Goal: Complete application form: Complete application form

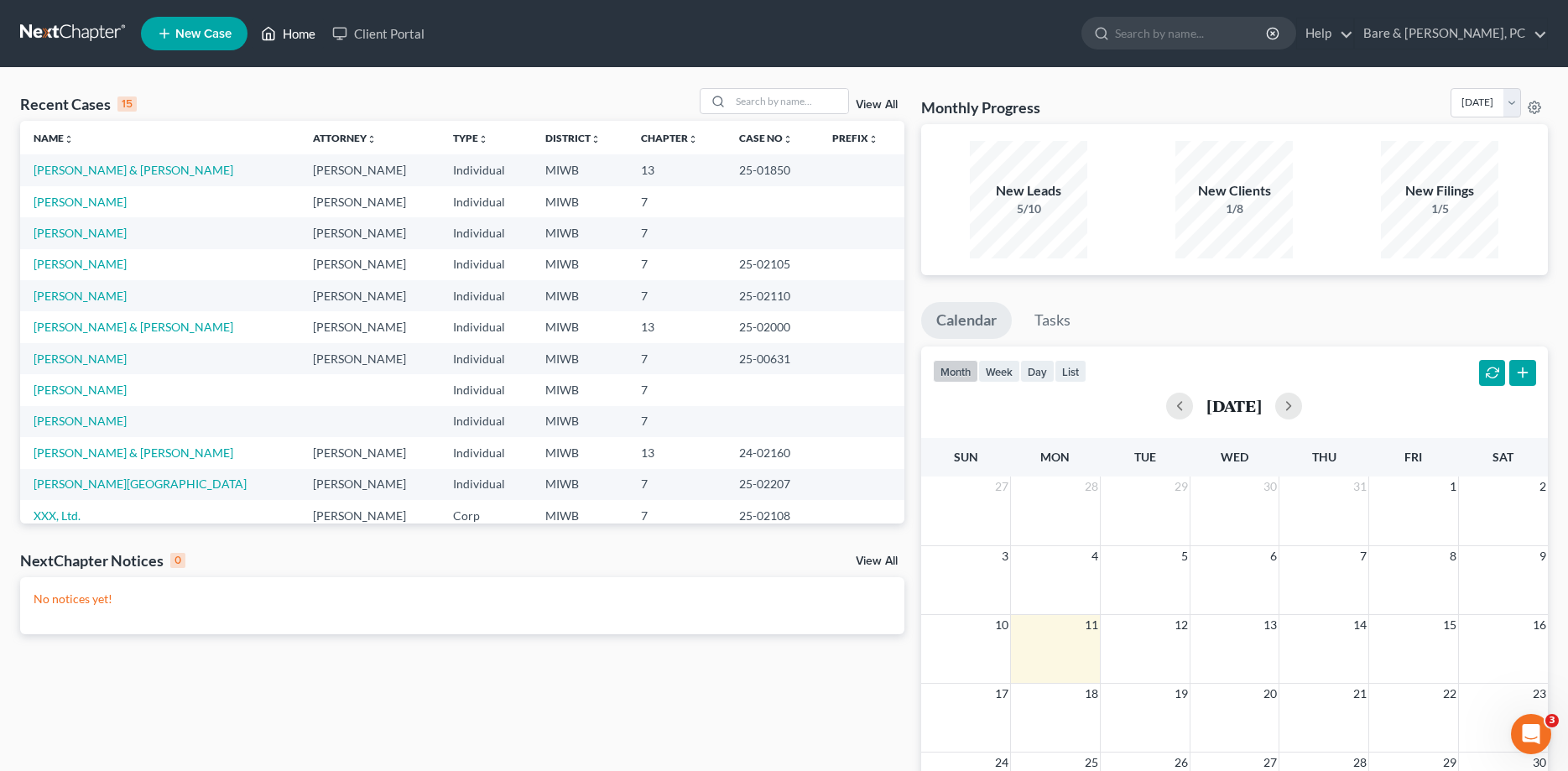
click at [295, 39] on link "Home" at bounding box center [288, 33] width 71 height 30
click at [756, 102] on input "search" at bounding box center [789, 101] width 117 height 25
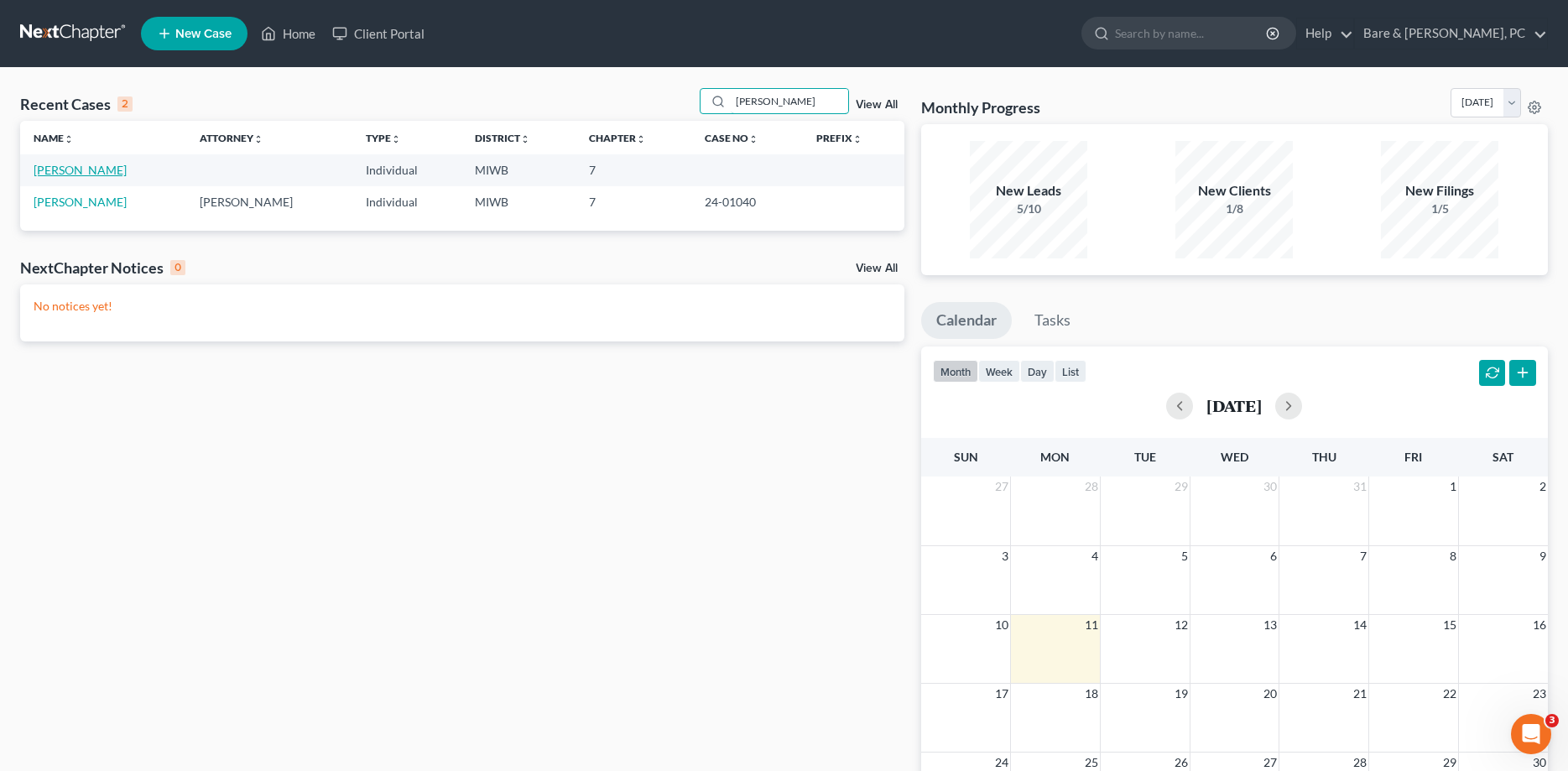
type input "[PERSON_NAME]"
click at [54, 168] on link "[PERSON_NAME]" at bounding box center [80, 170] width 93 height 15
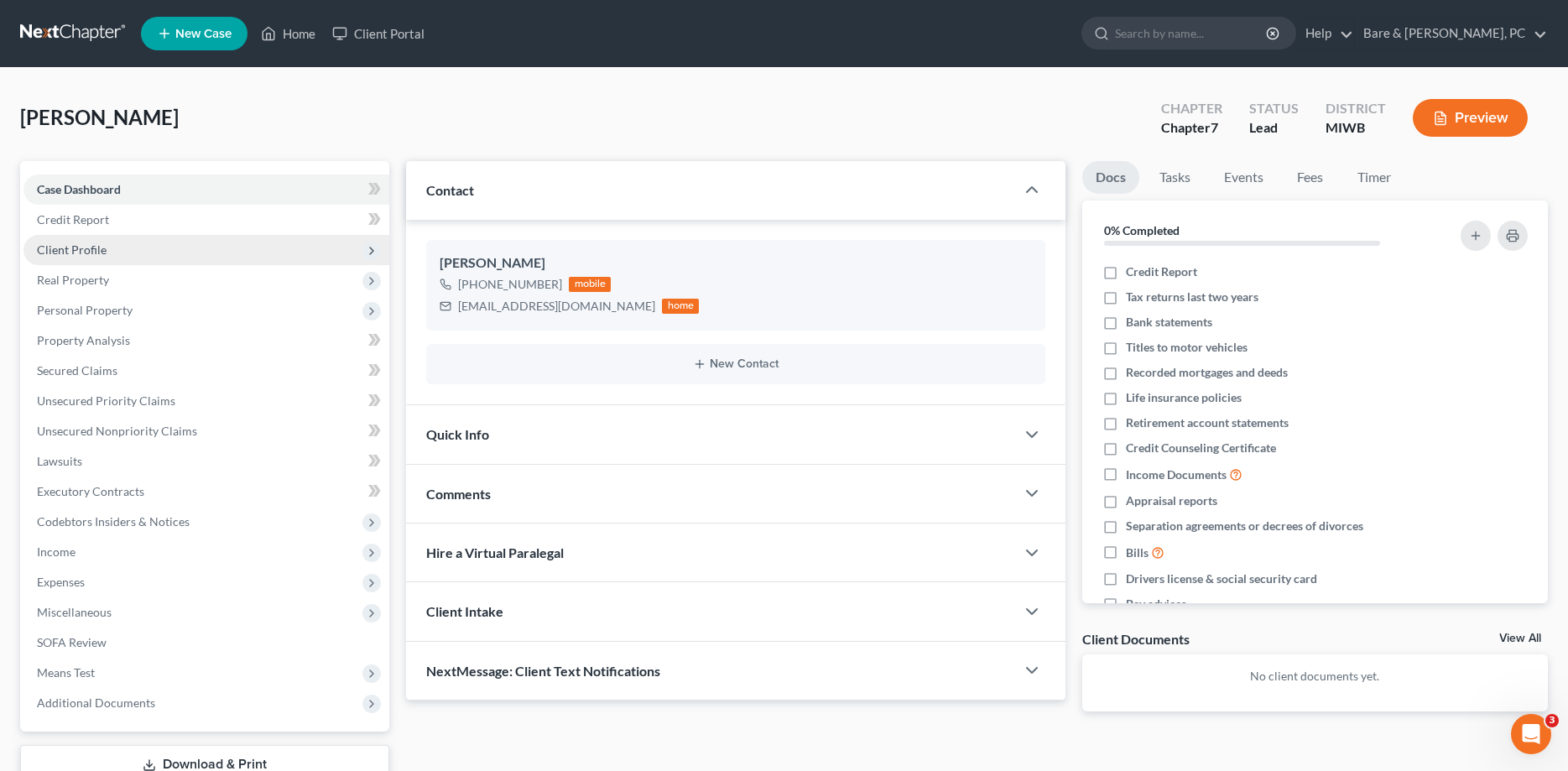
click at [97, 251] on span "Client Profile" at bounding box center [72, 249] width 69 height 15
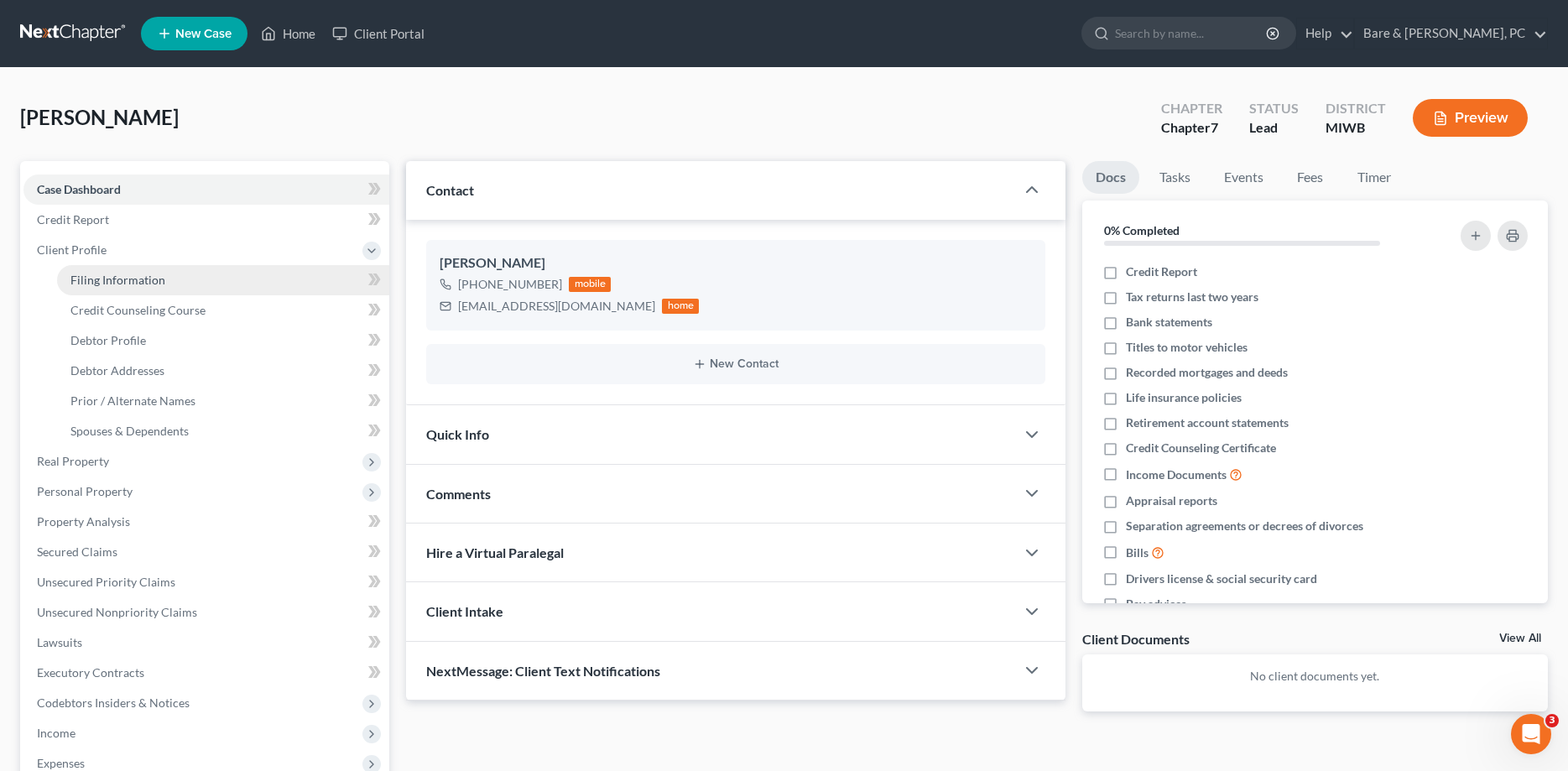
click at [102, 278] on span "Filing Information" at bounding box center [117, 279] width 95 height 15
select select "1"
select select "0"
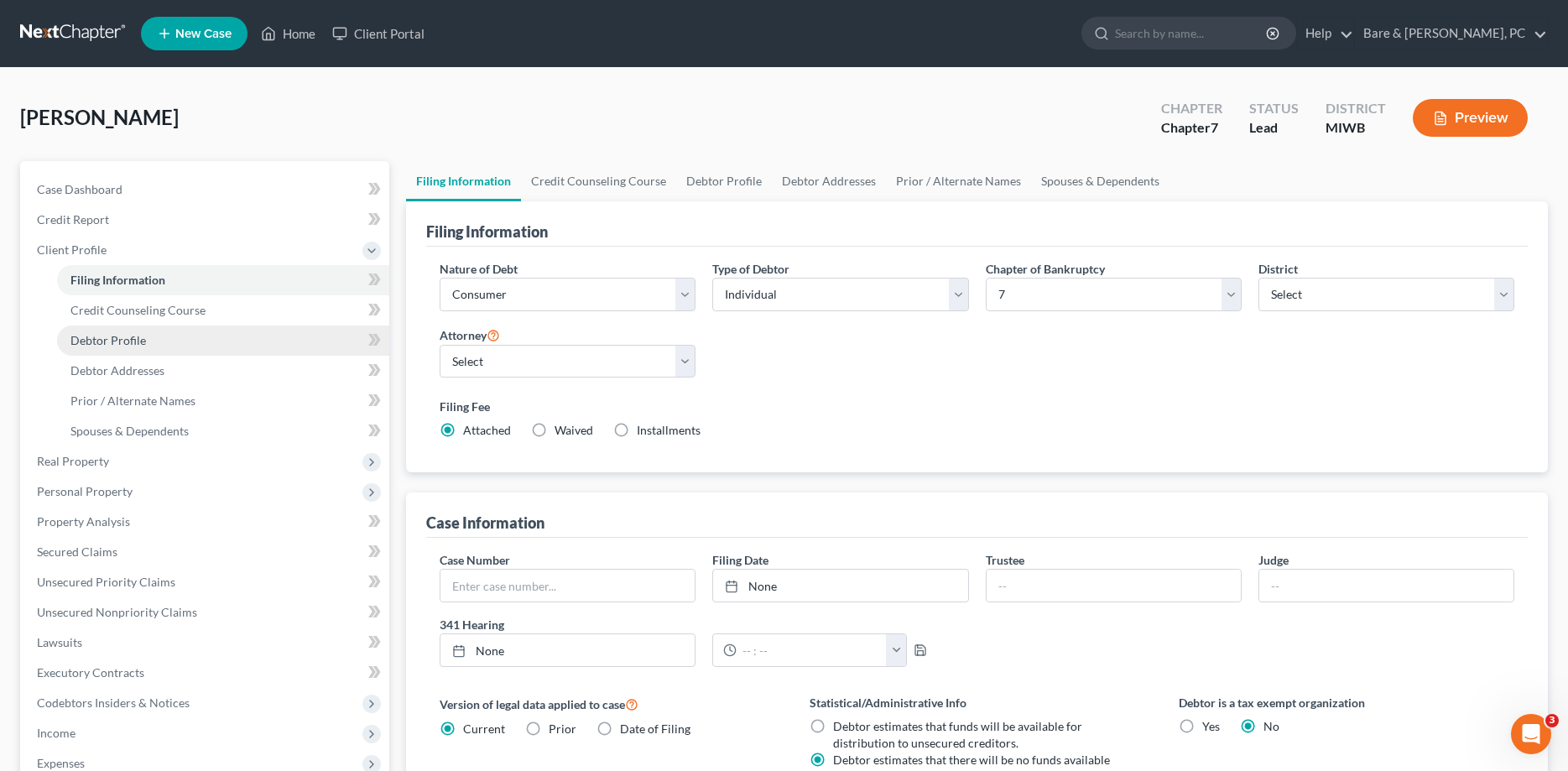
click at [127, 344] on span "Debtor Profile" at bounding box center [107, 340] width 76 height 15
select select "0"
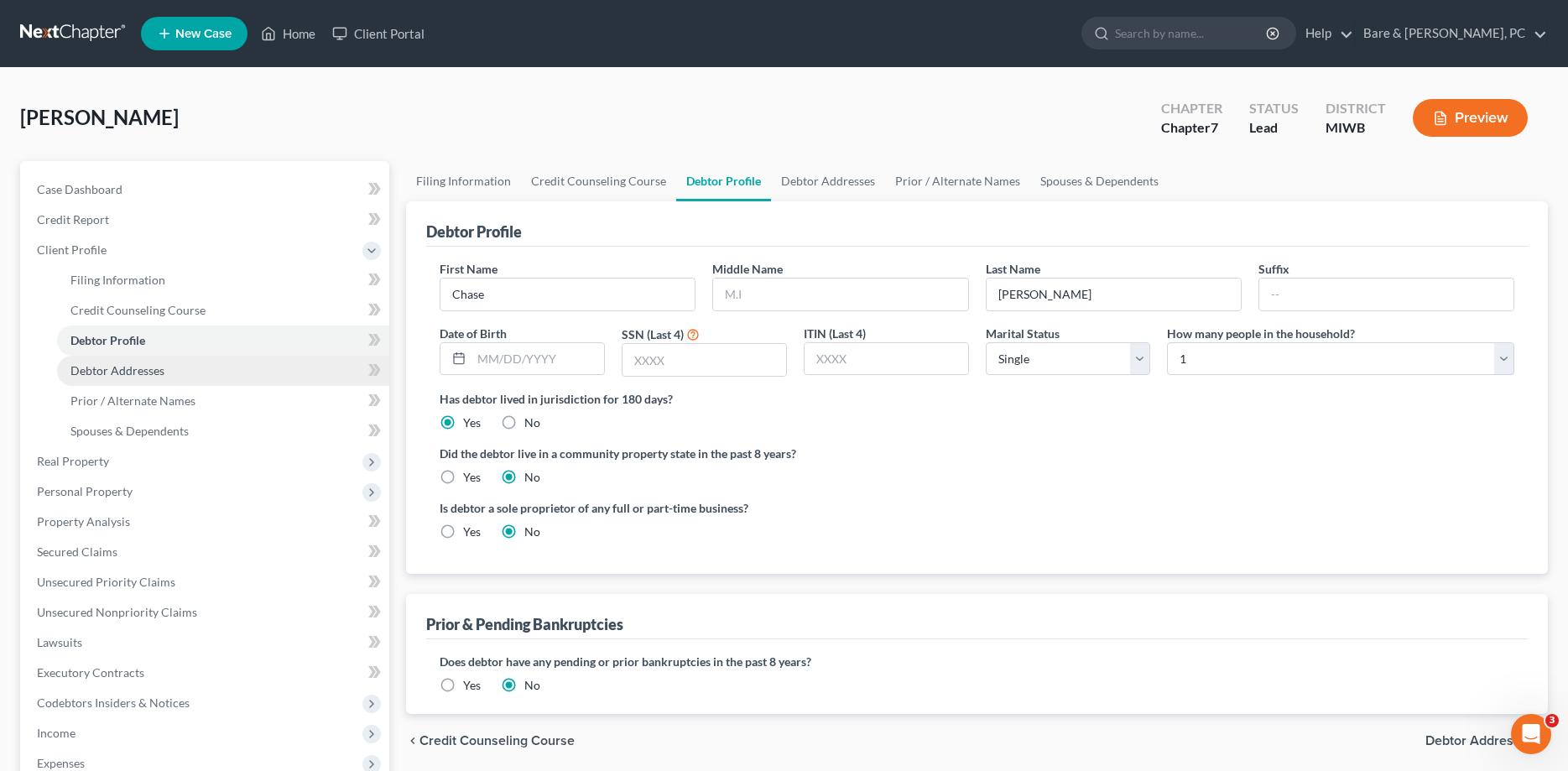
click at [119, 371] on span "Debtor Addresses" at bounding box center [117, 370] width 94 height 15
select select "0"
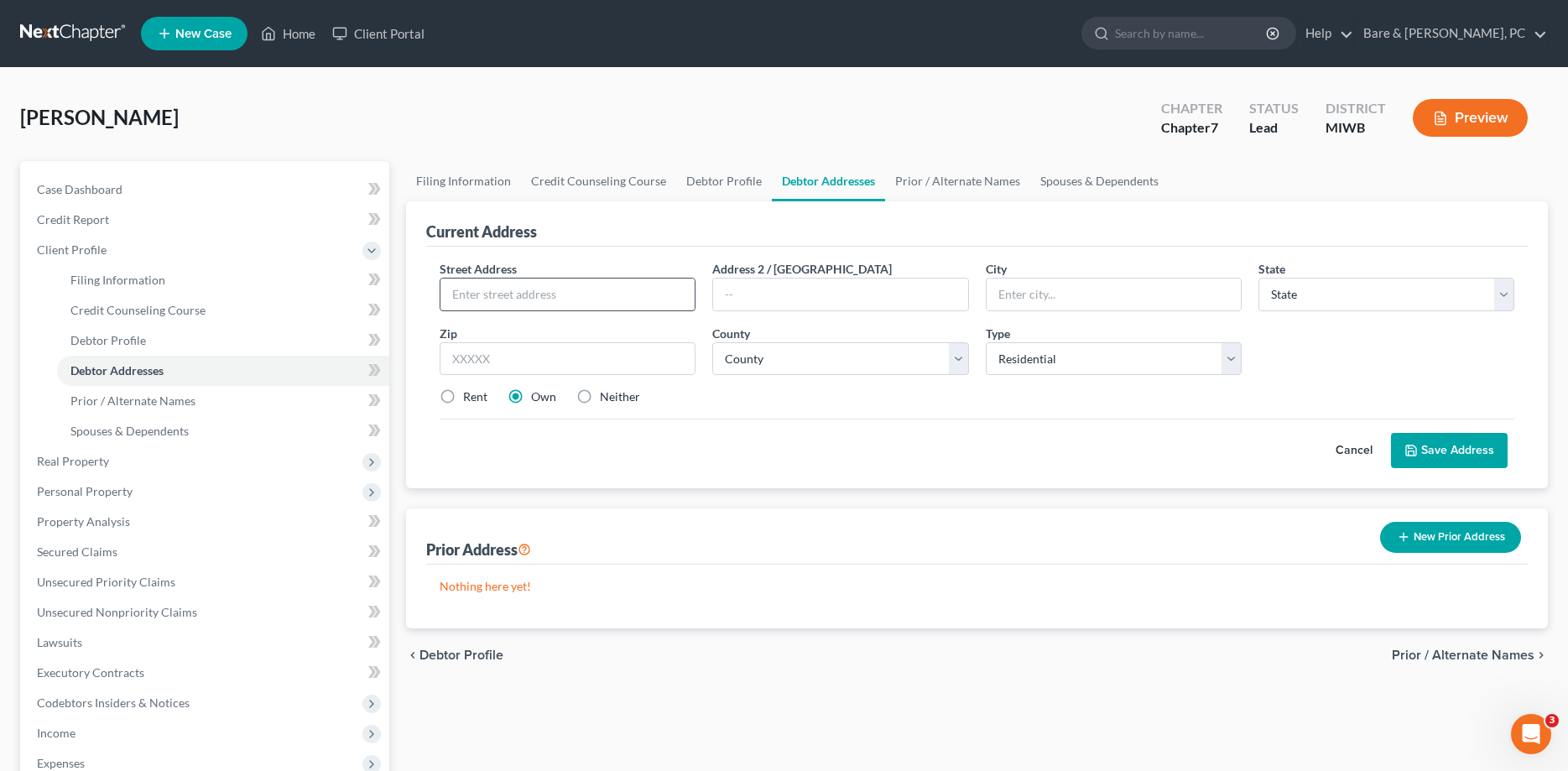
click at [472, 295] on input "text" at bounding box center [567, 294] width 254 height 32
click at [284, 37] on link "Home" at bounding box center [288, 33] width 71 height 30
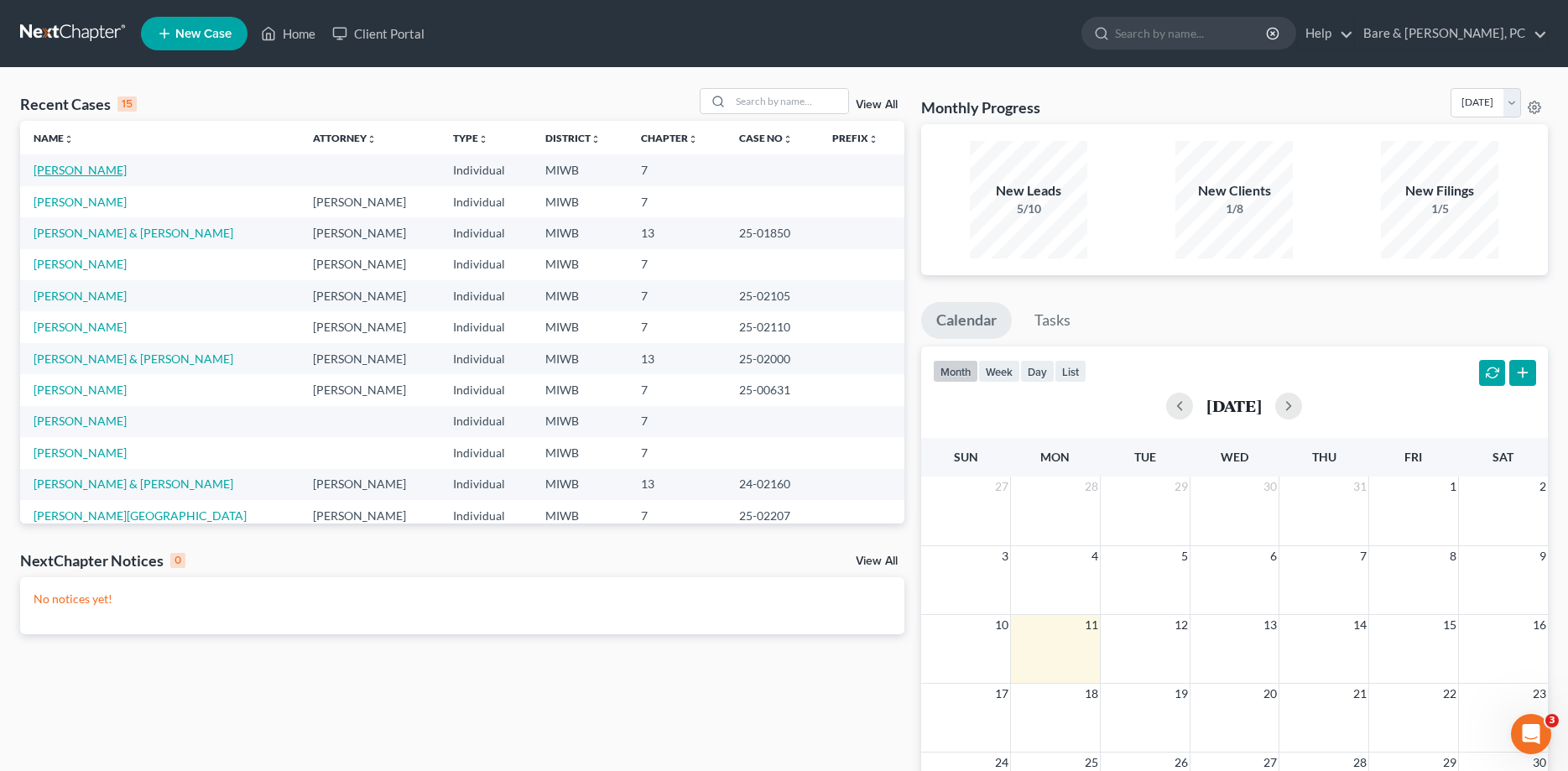
click at [82, 169] on link "[PERSON_NAME]" at bounding box center [80, 170] width 93 height 15
